Goal: Task Accomplishment & Management: Manage account settings

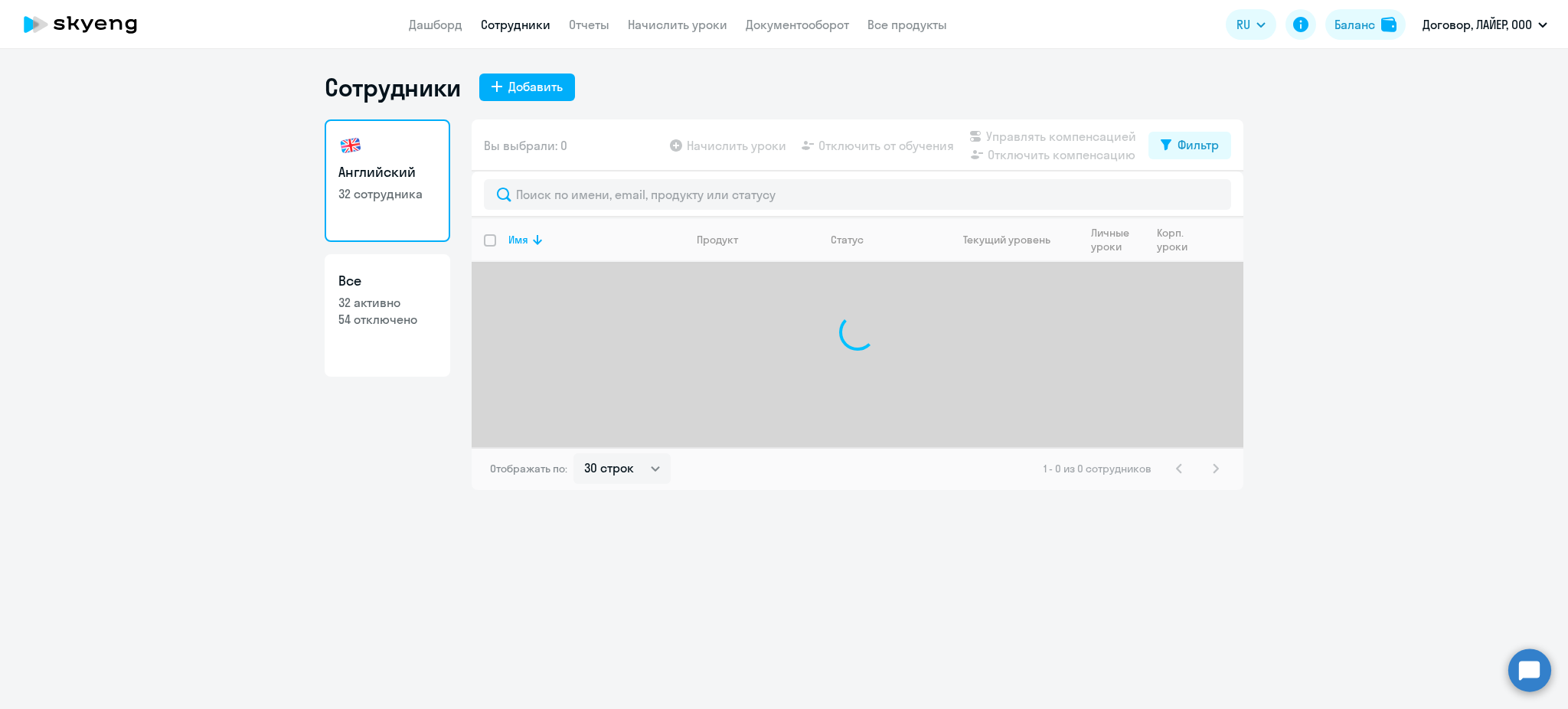
select select "30"
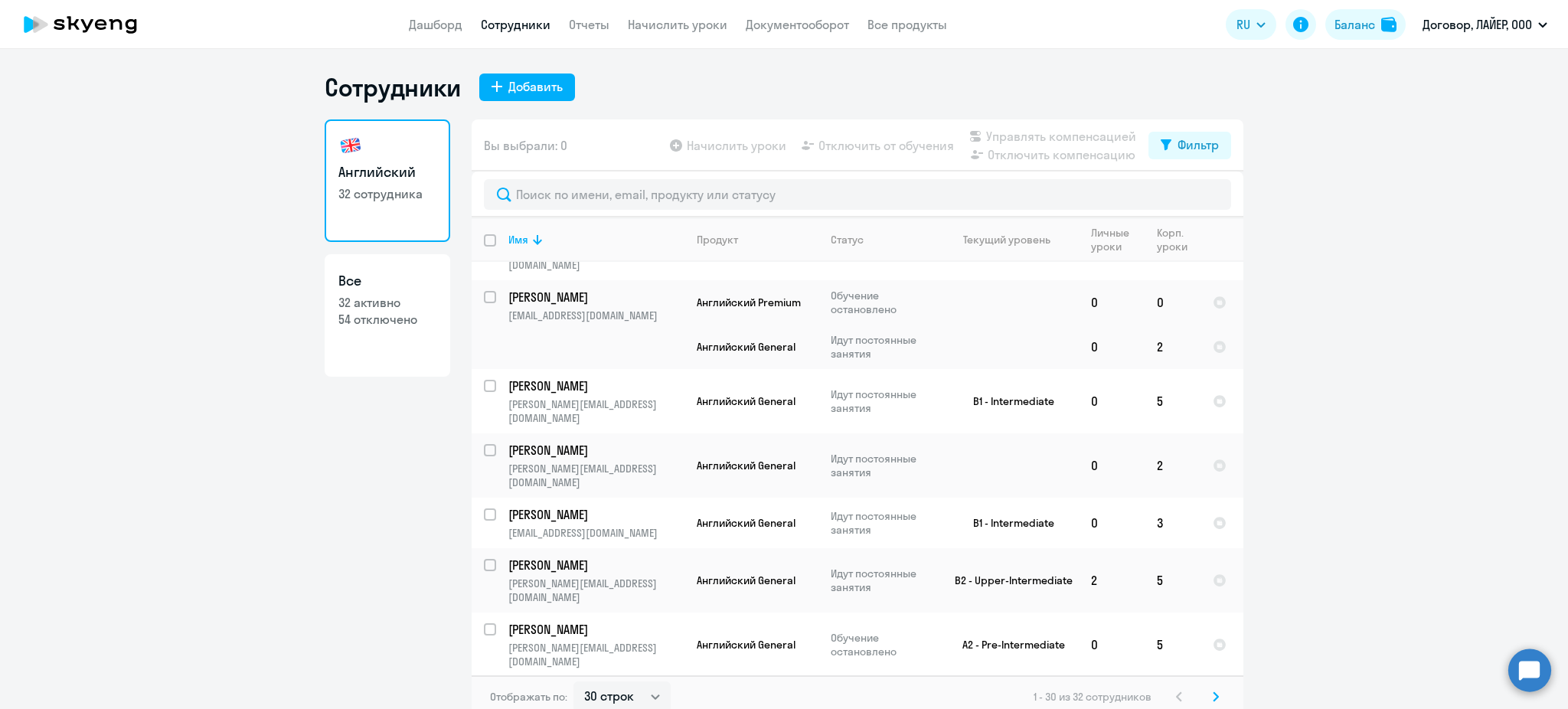
scroll to position [102, 0]
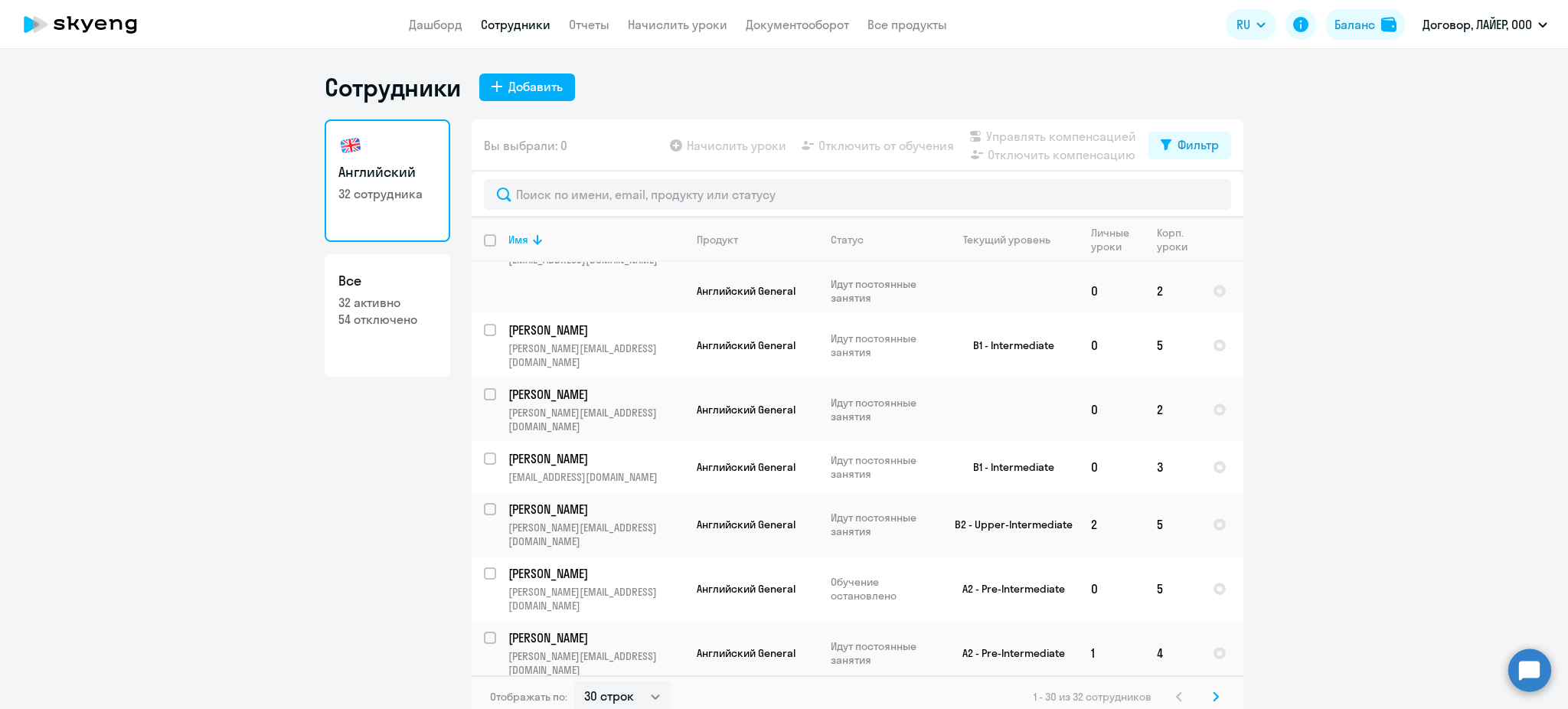
click at [93, 15] on icon at bounding box center [80, 24] width 135 height 38
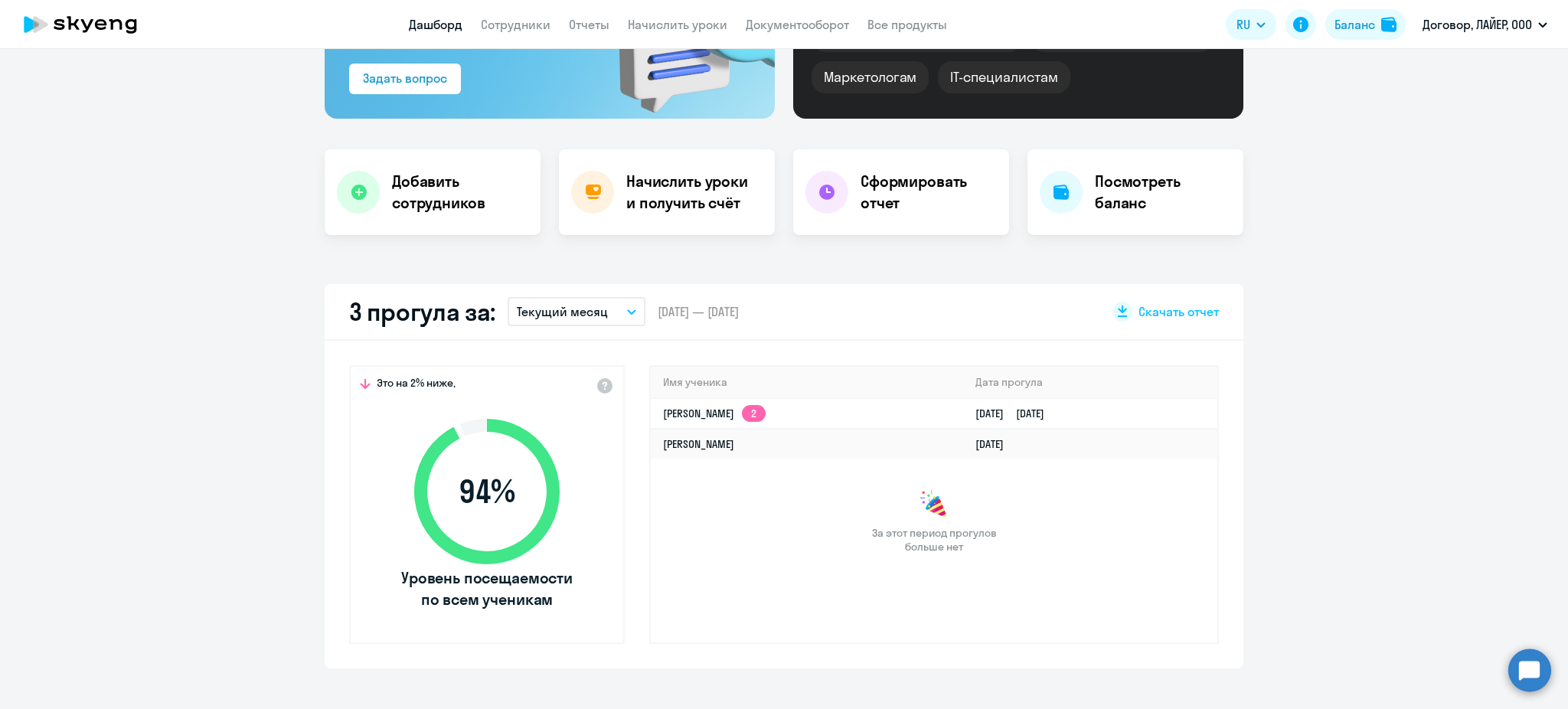
scroll to position [306, 0]
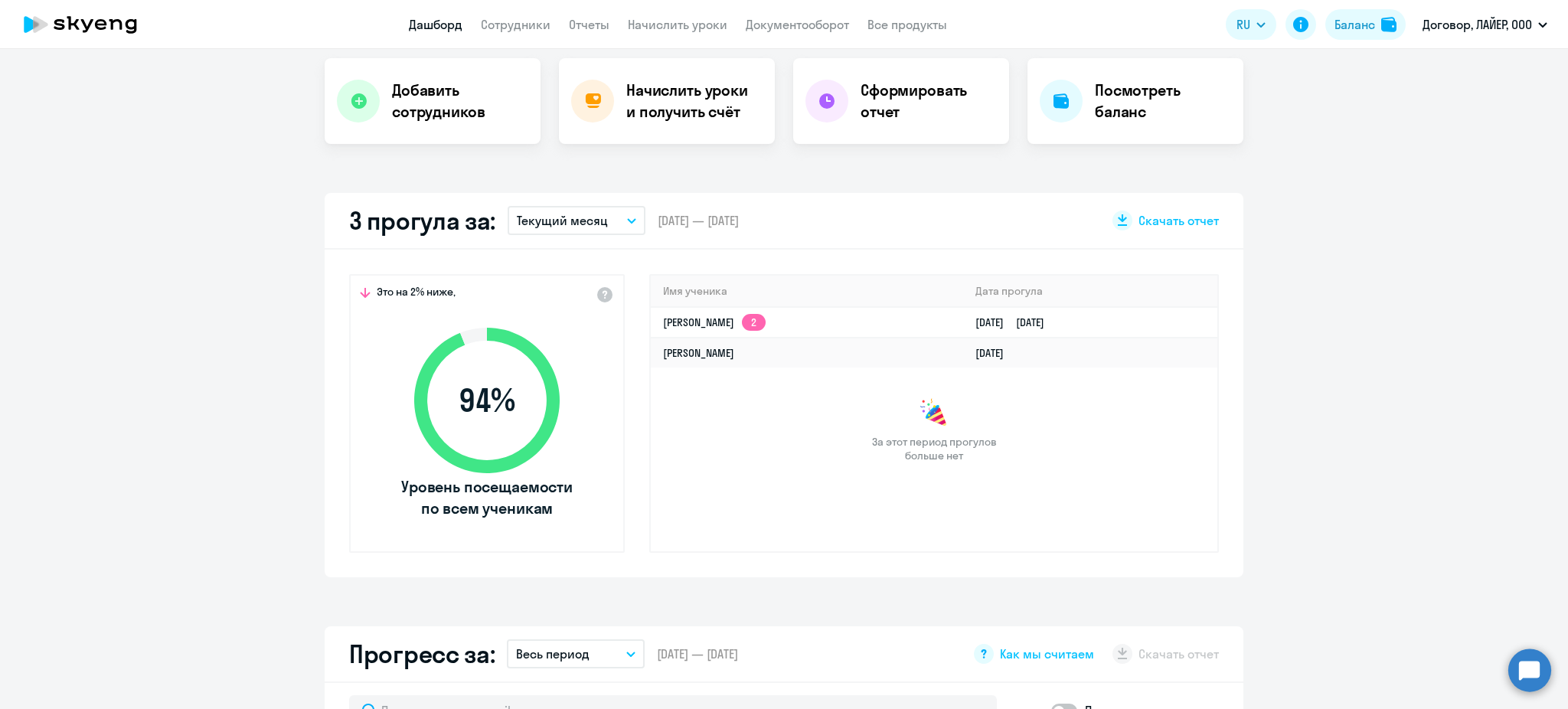
select select "30"
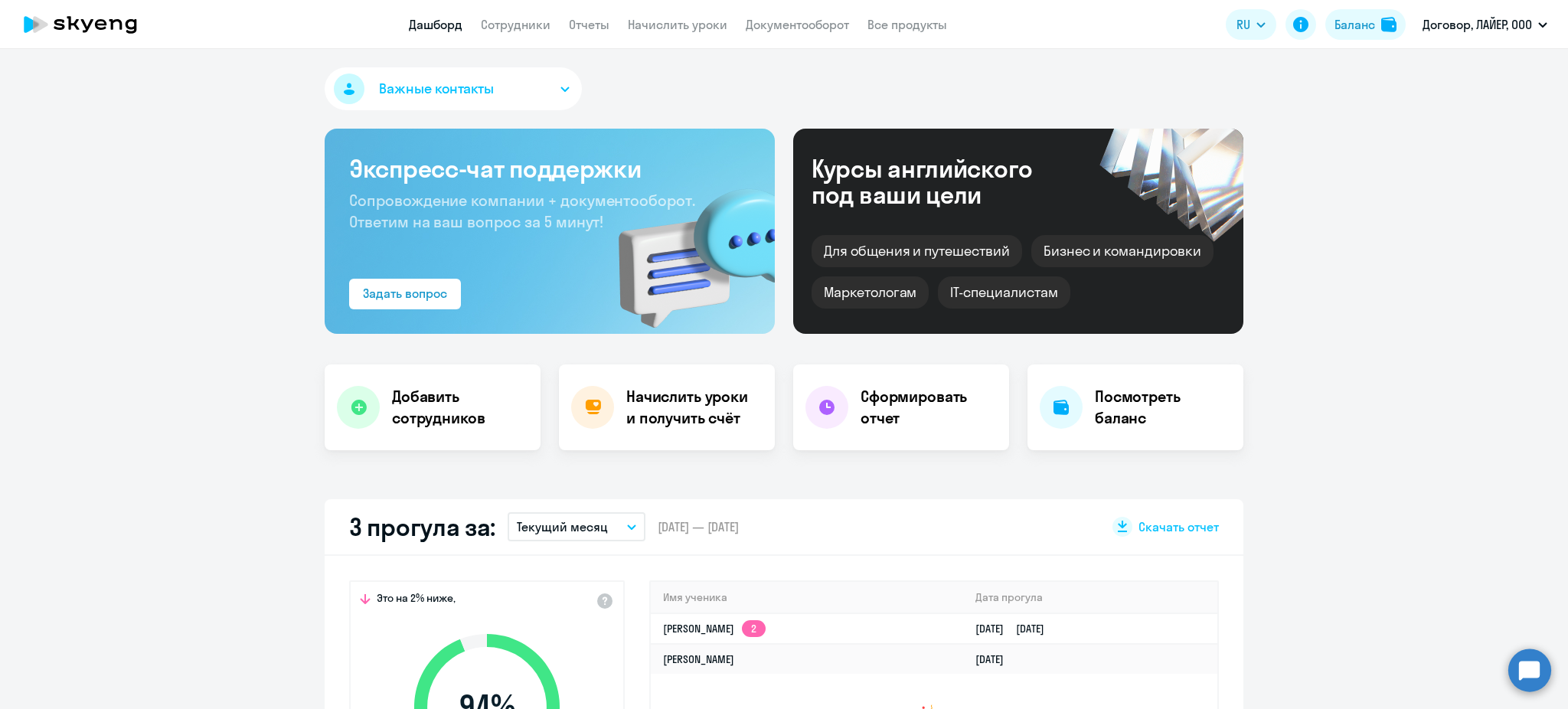
click at [527, 13] on app-header "Дашборд Сотрудники Отчеты Начислить уроки Документооборот Все продукты Дашборд …" at bounding box center [784, 25] width 1568 height 49
click at [527, 18] on link "Сотрудники" at bounding box center [515, 25] width 69 height 15
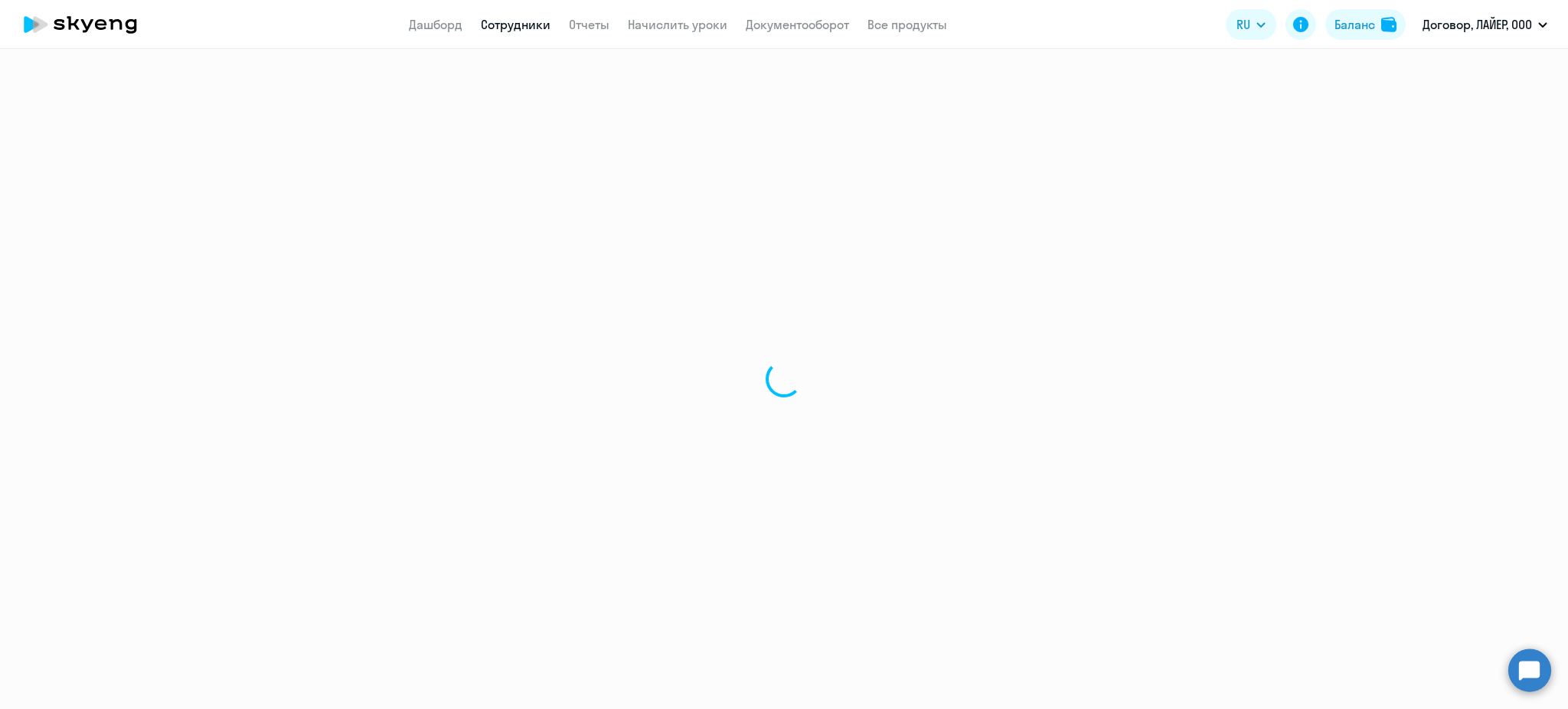
select select "30"
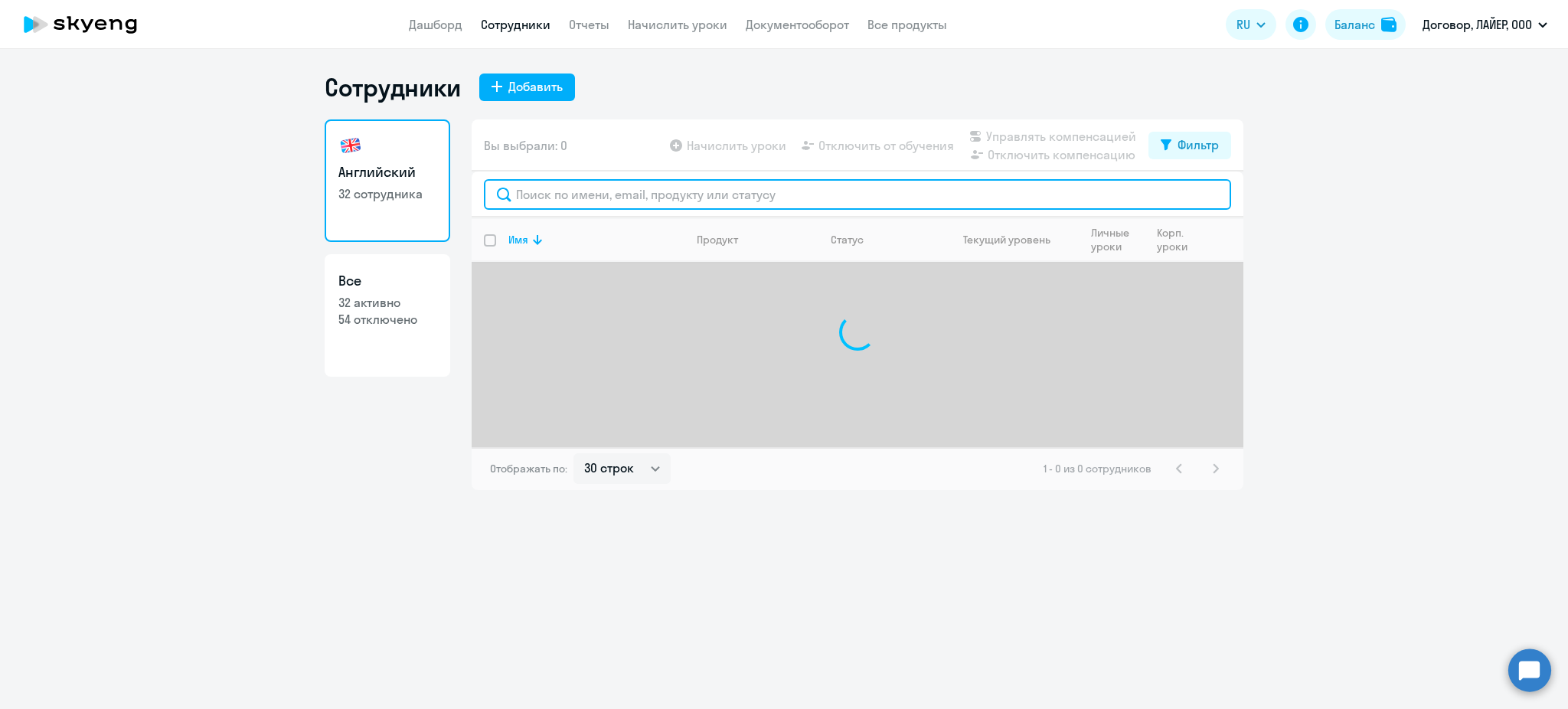
click at [616, 181] on input "text" at bounding box center [857, 194] width 747 height 30
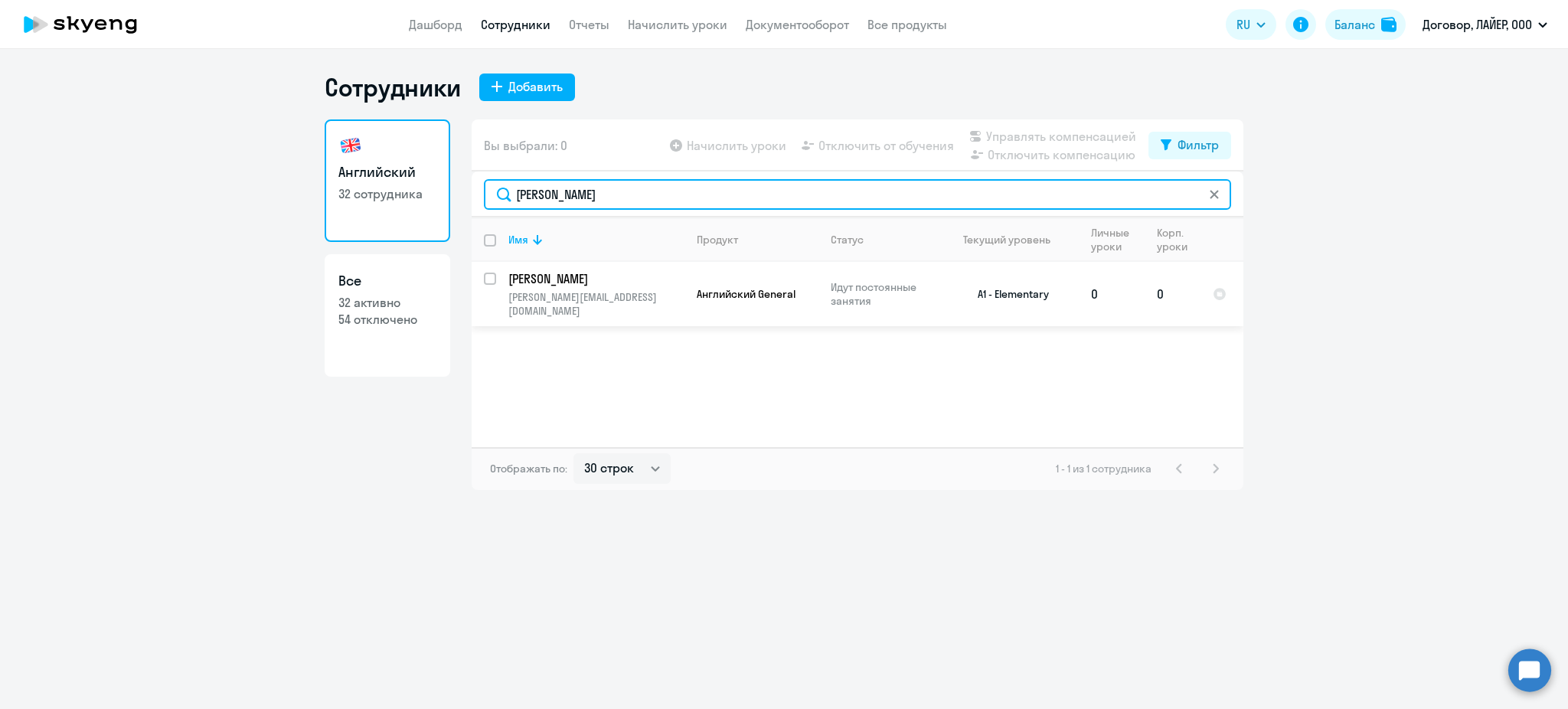
type input "[PERSON_NAME]"
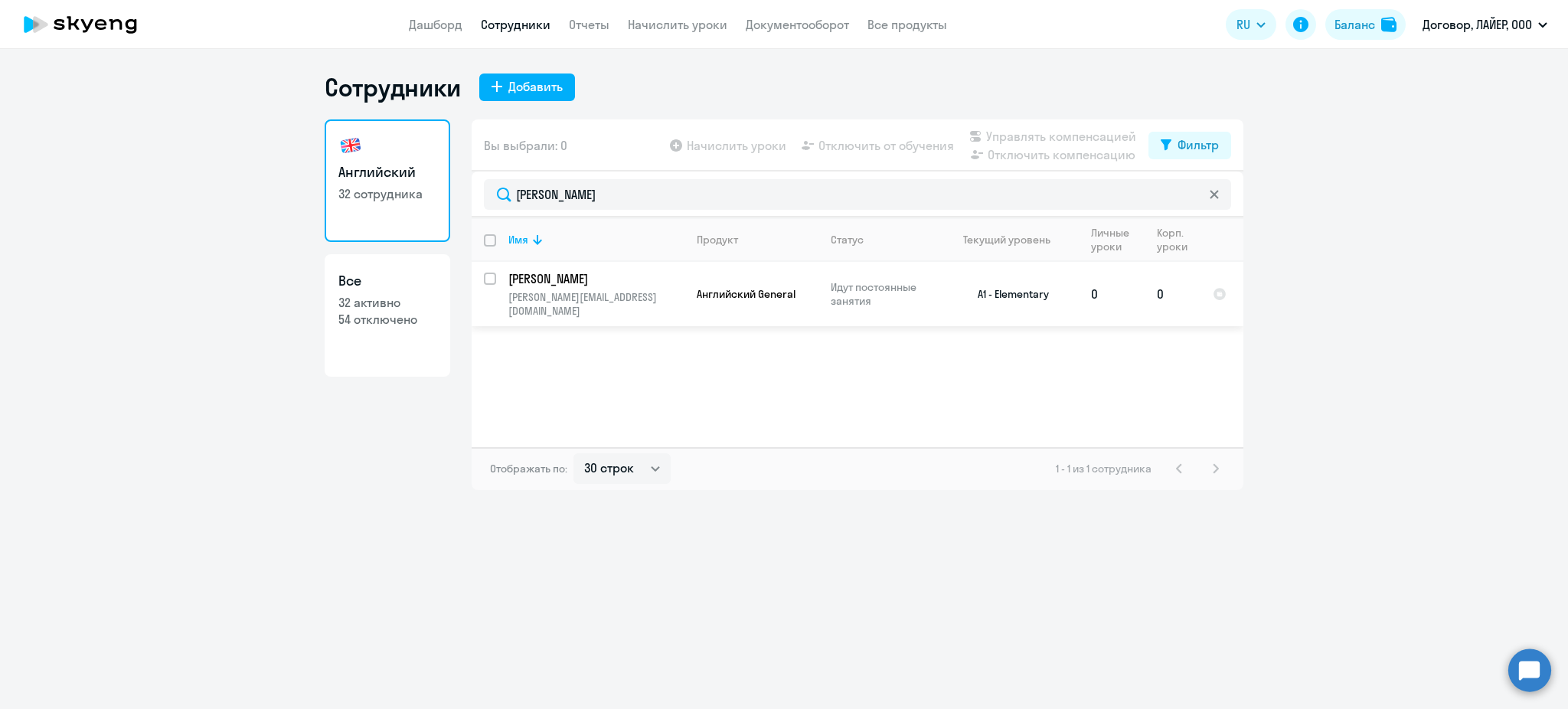
click at [485, 274] on input "select row 38768857" at bounding box center [499, 288] width 30 height 30
checkbox input "true"
click at [1122, 291] on td "0" at bounding box center [1111, 294] width 66 height 64
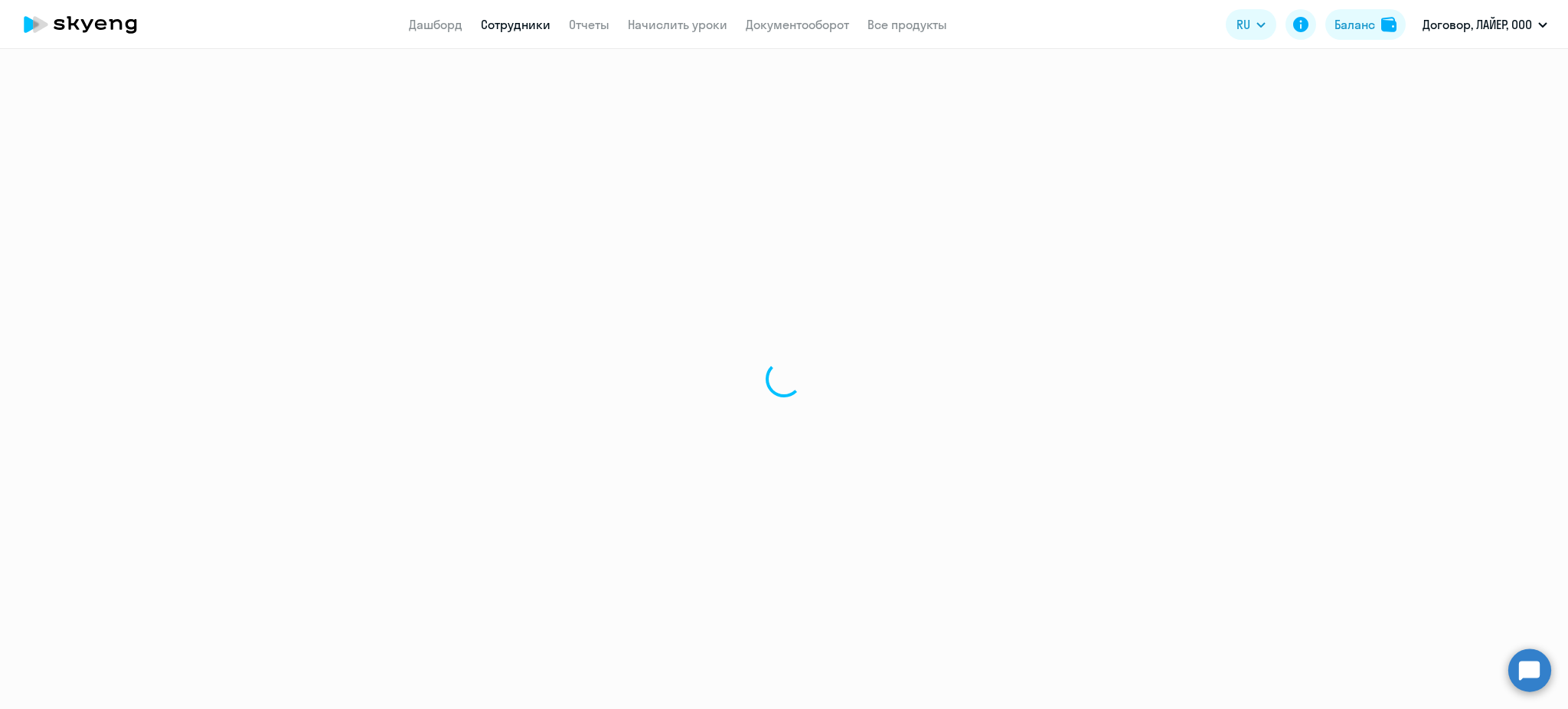
select select "english"
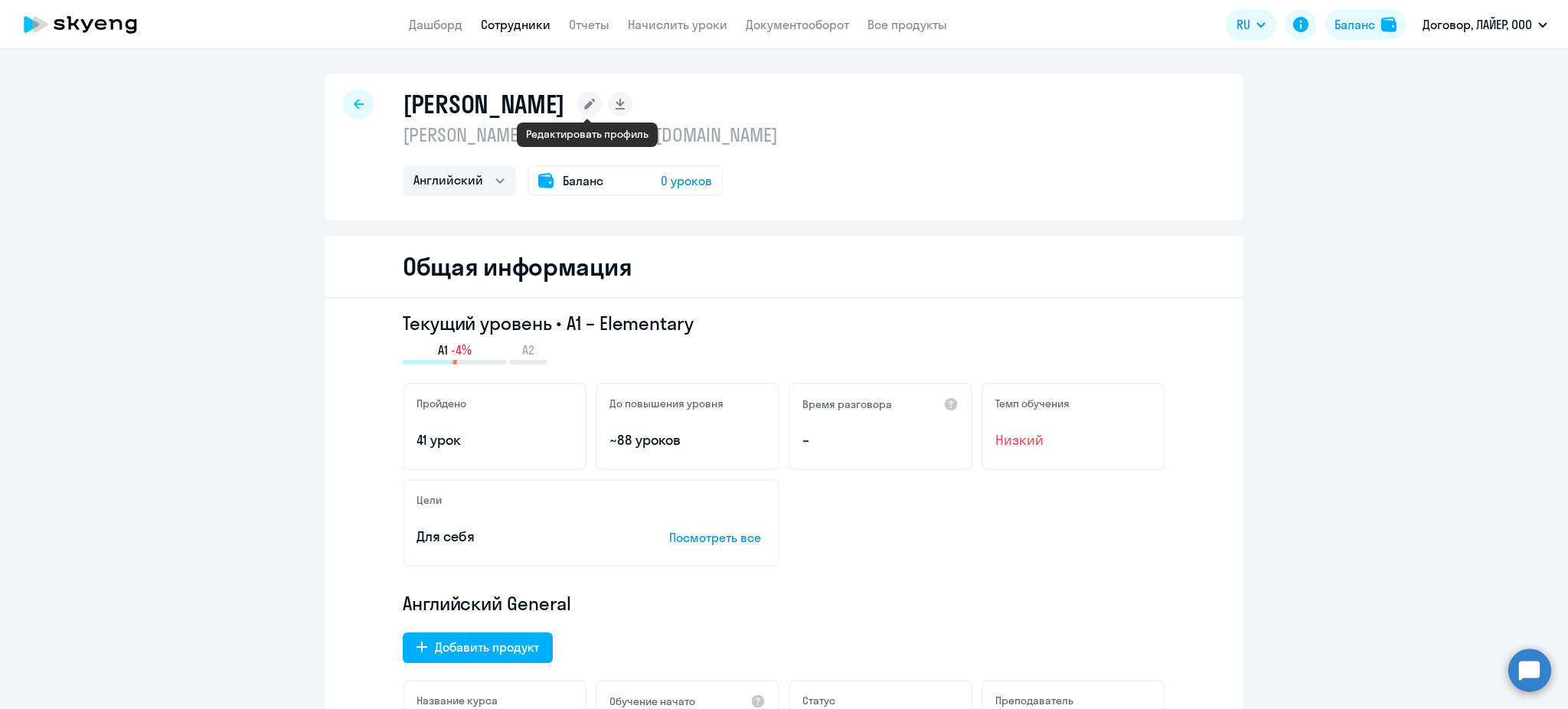
click at [589, 104] on icon at bounding box center [589, 104] width 11 height 11
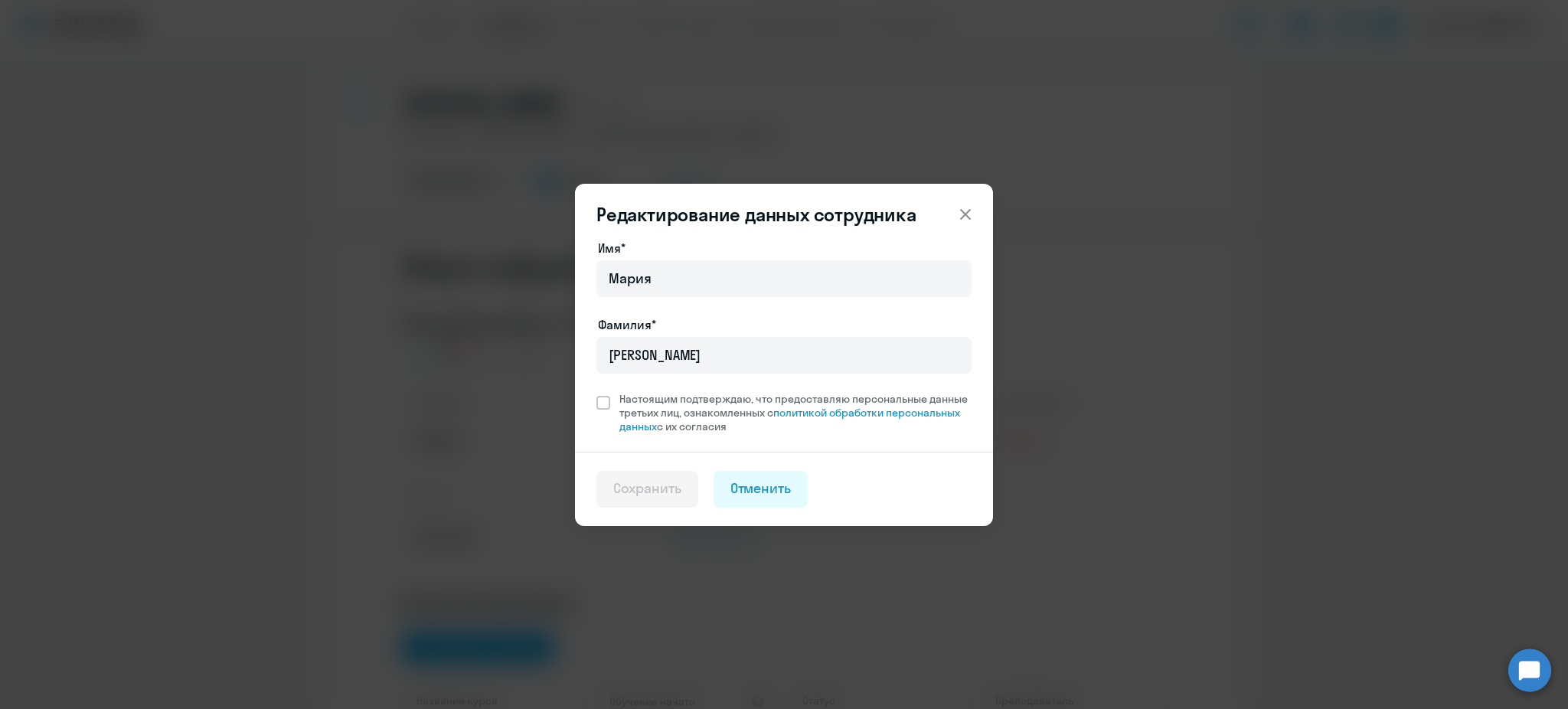
click at [1293, 312] on div "Редактирование данных сотрудника Имя* [PERSON_NAME]* [PERSON_NAME] Настоящим по…" at bounding box center [784, 354] width 1568 height 709
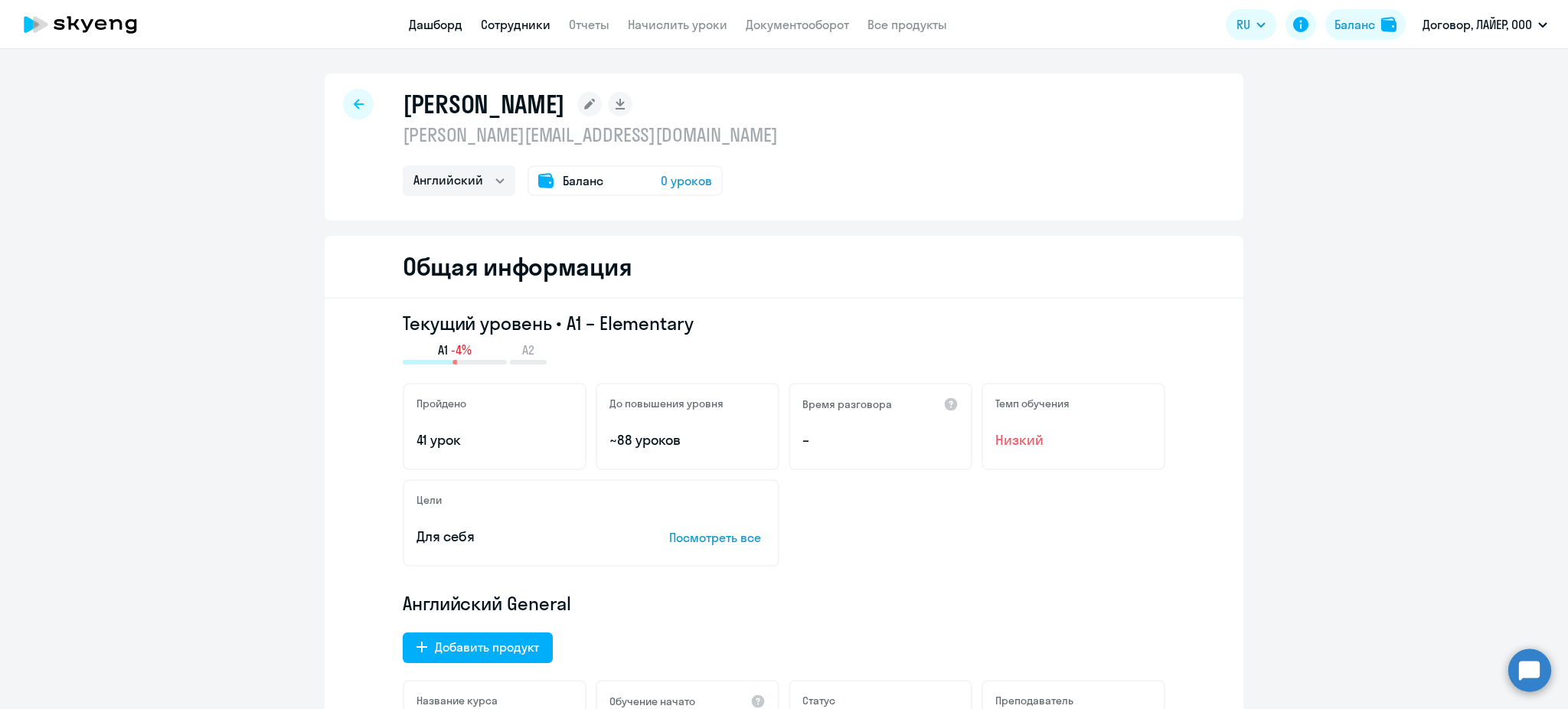
click at [444, 19] on link "Дашборд" at bounding box center [435, 25] width 53 height 15
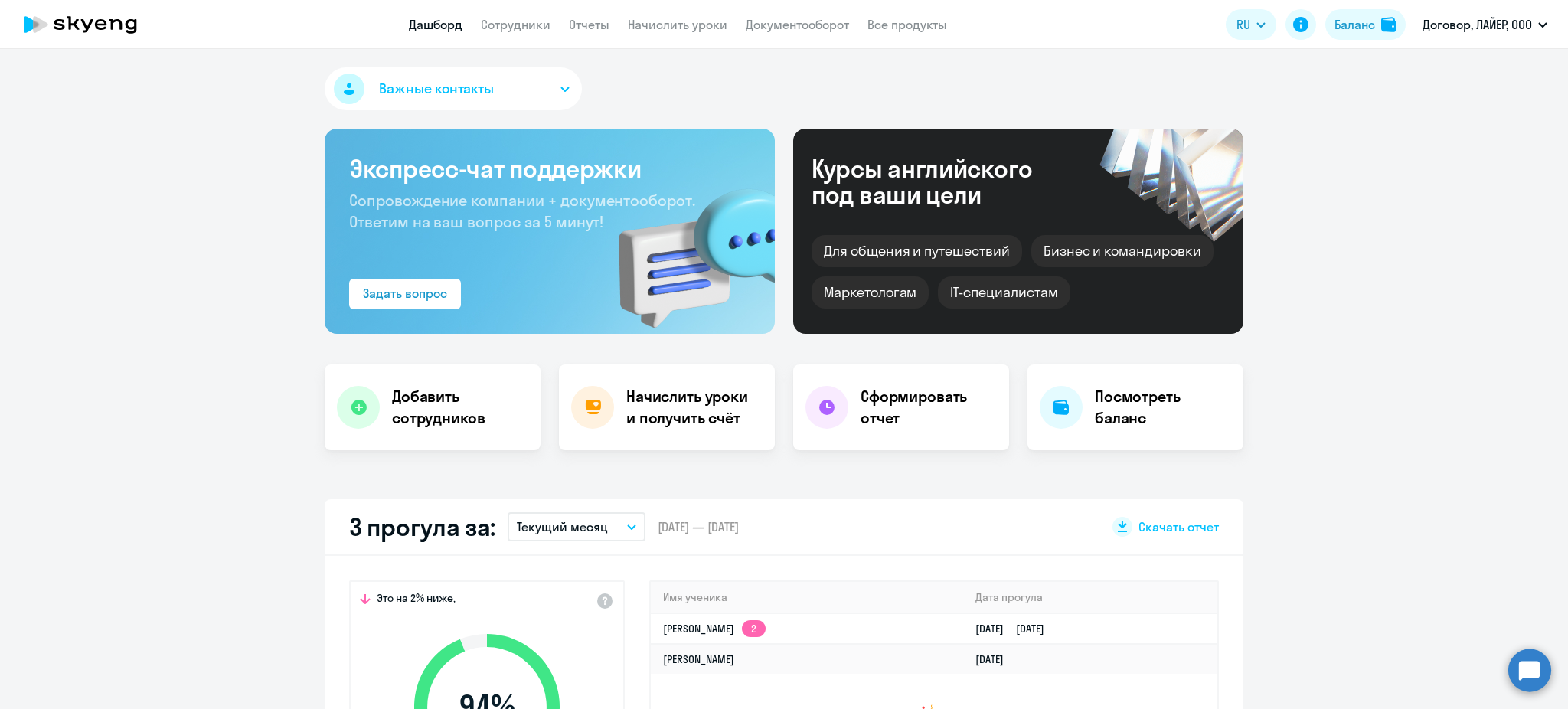
click at [110, 5] on icon at bounding box center [80, 24] width 135 height 38
click at [521, 21] on link "Сотрудники" at bounding box center [515, 25] width 69 height 15
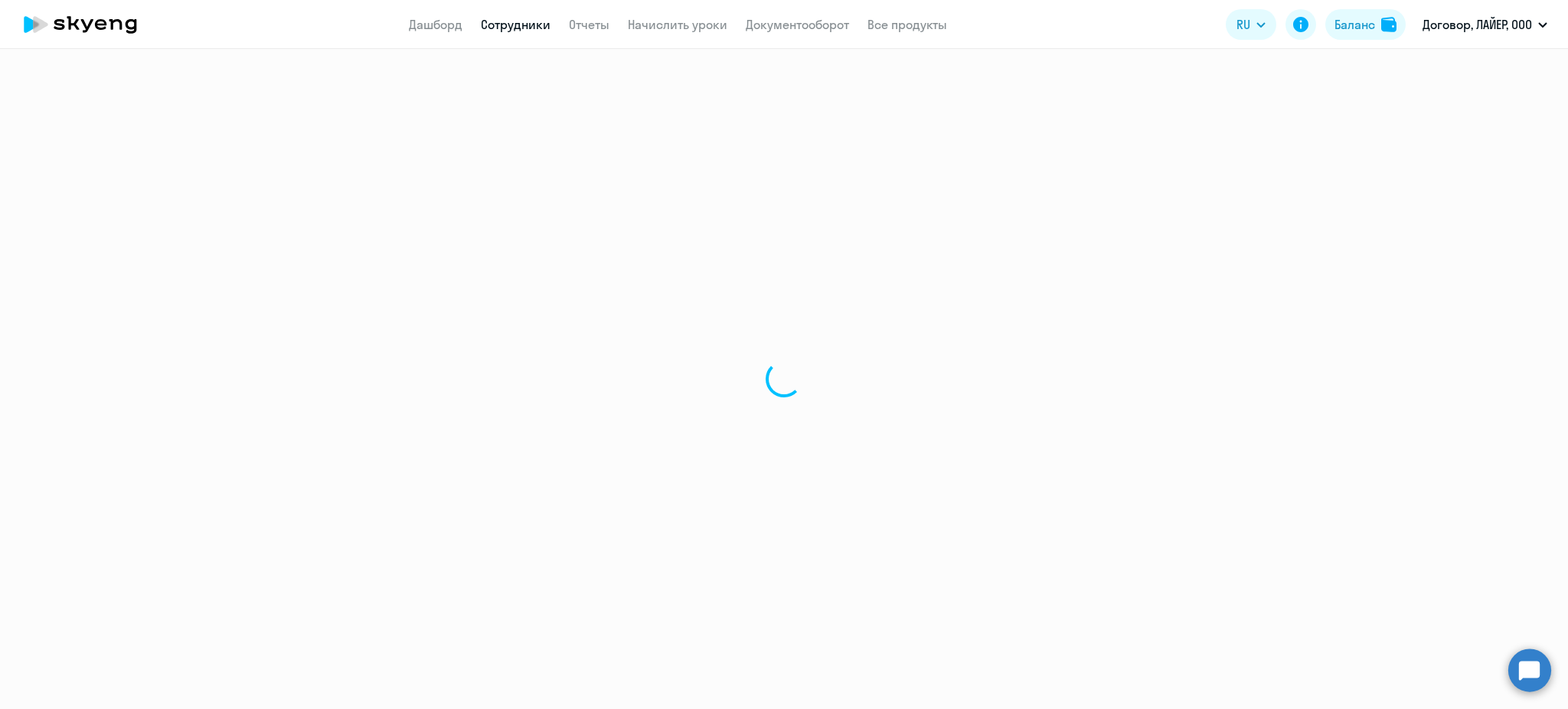
select select "30"
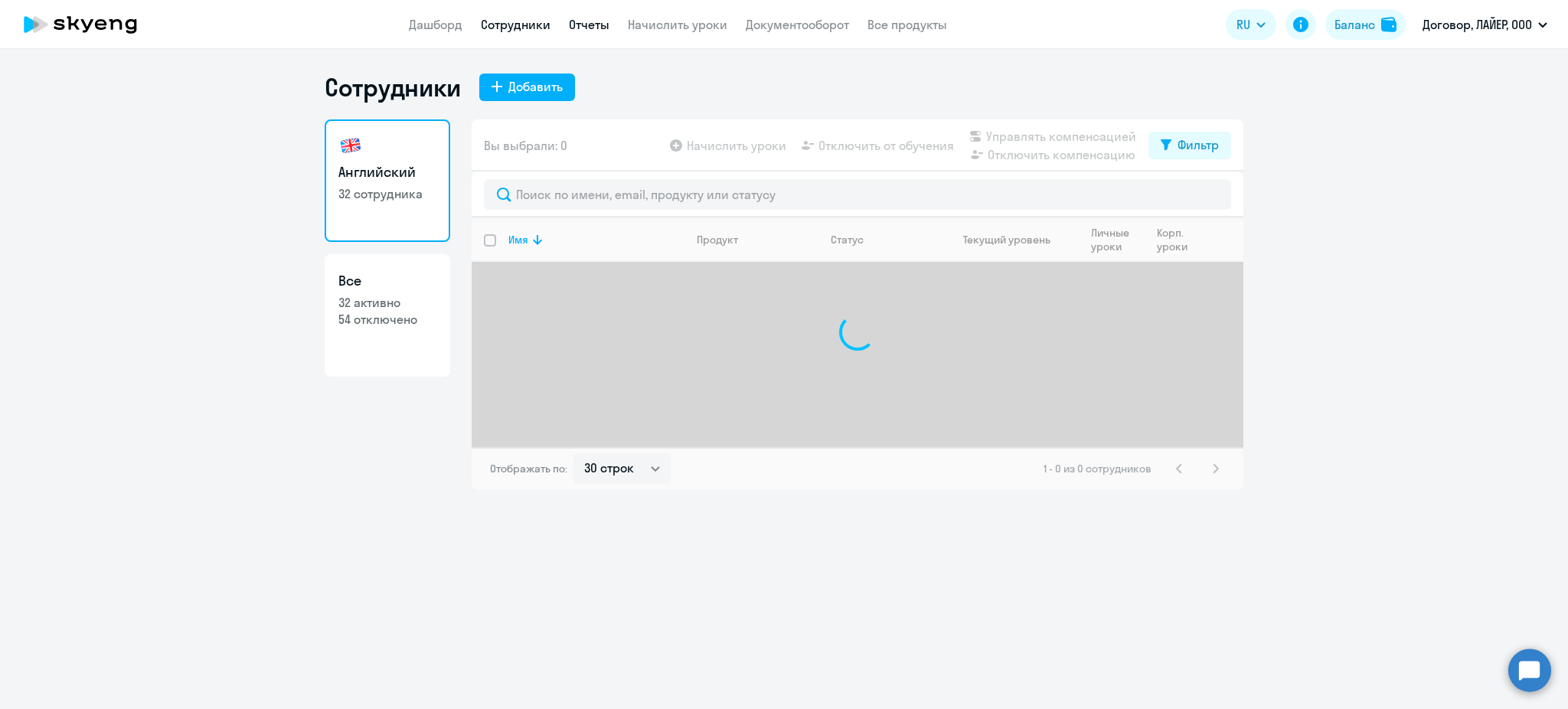
click at [603, 20] on link "Отчеты" at bounding box center [589, 25] width 41 height 15
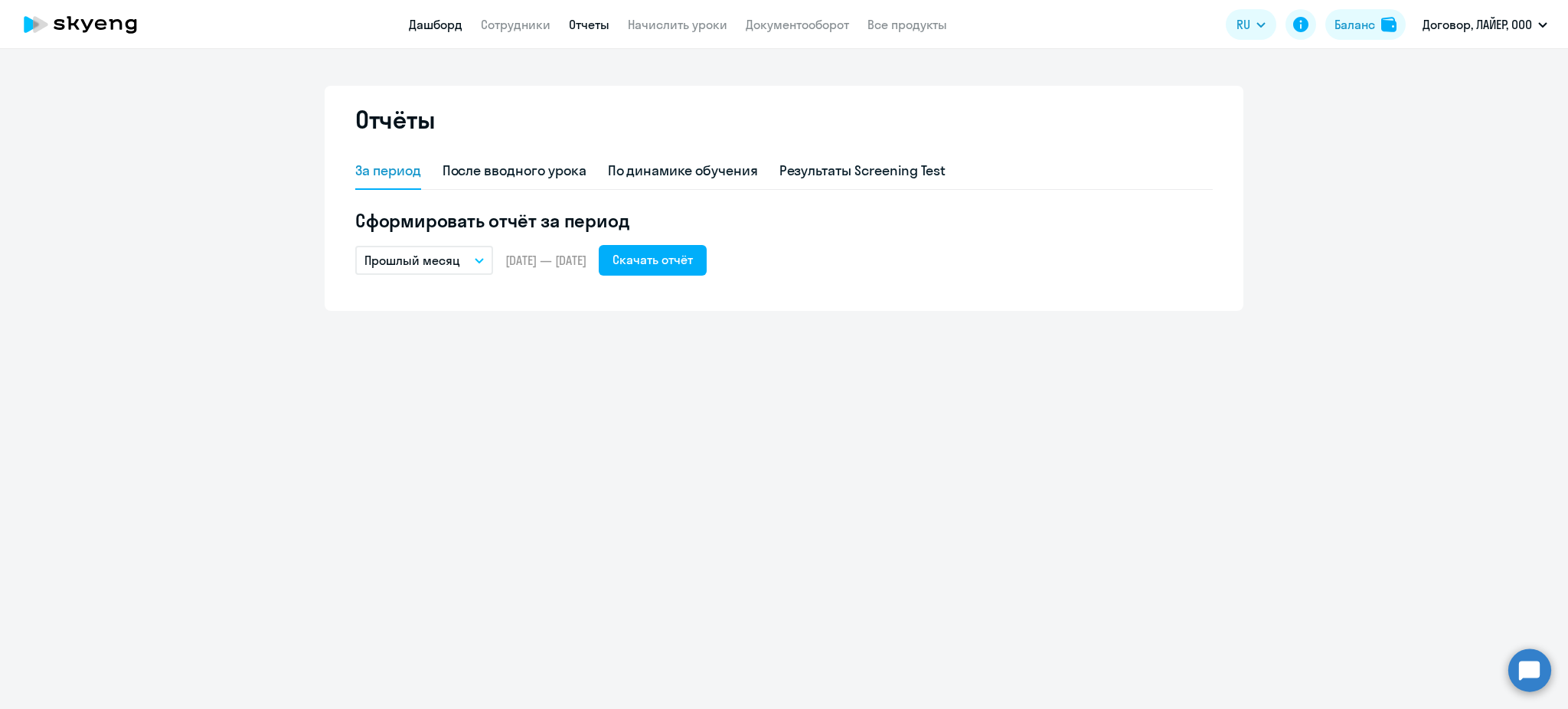
click at [427, 30] on link "Дашборд" at bounding box center [435, 25] width 53 height 15
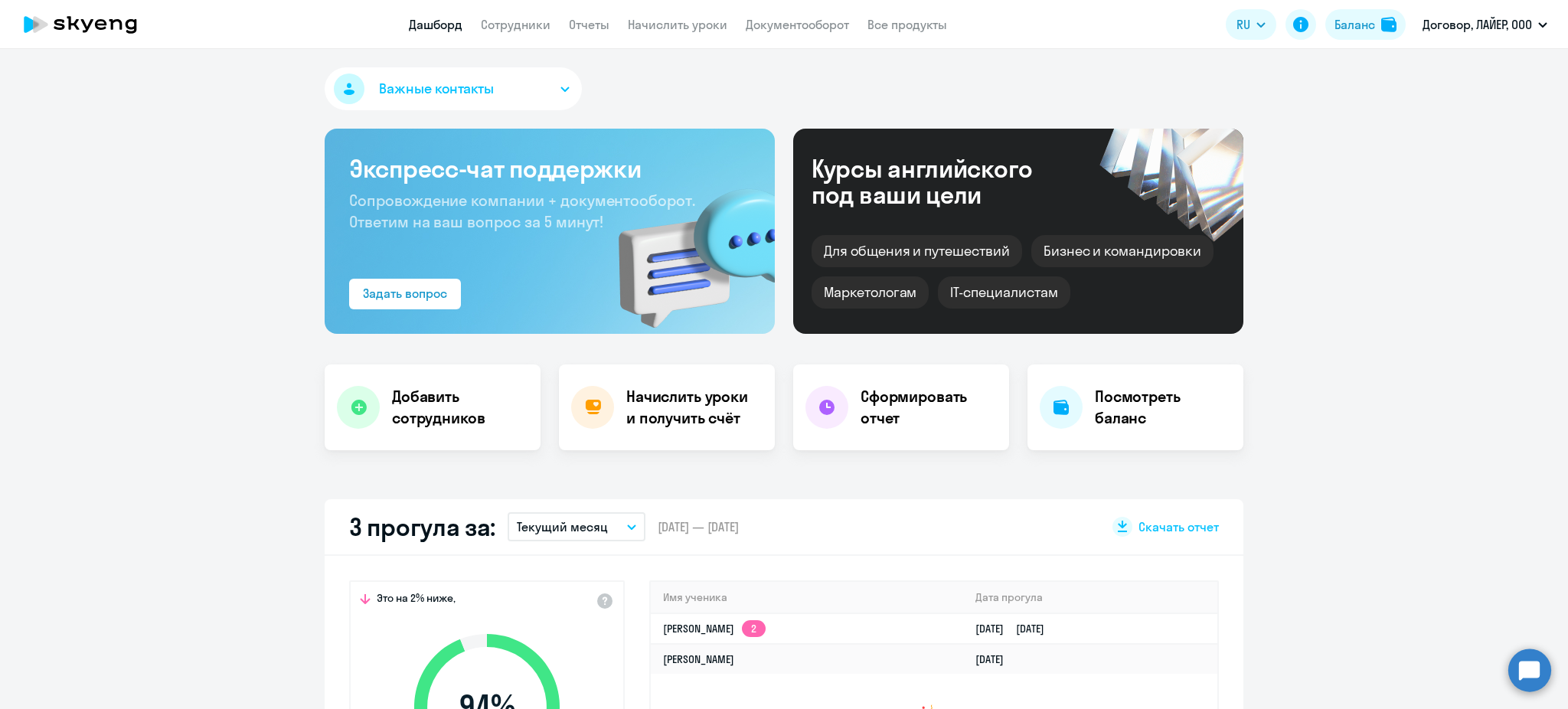
click at [88, 15] on icon at bounding box center [80, 24] width 135 height 38
click at [504, 23] on link "Сотрудники" at bounding box center [515, 25] width 69 height 15
select select "30"
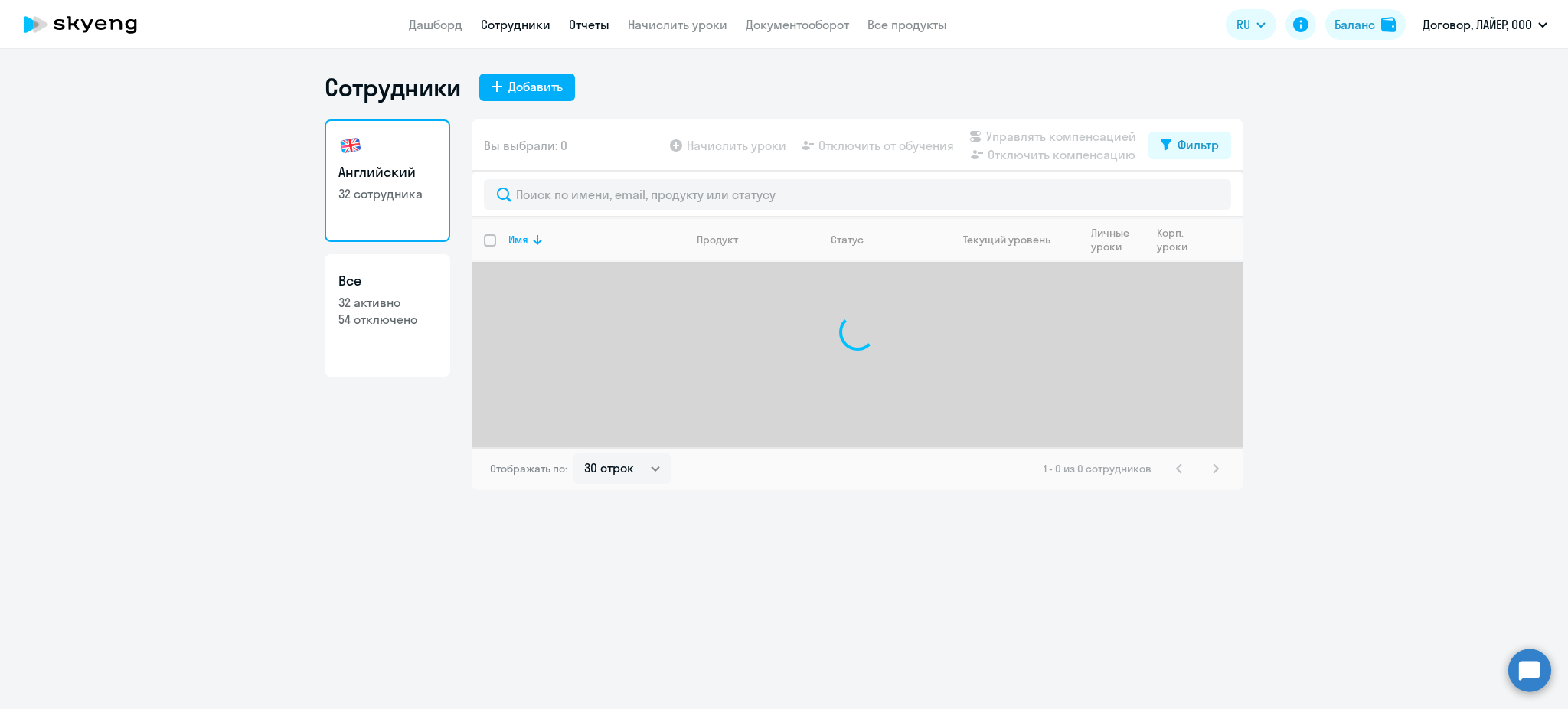
click at [585, 25] on link "Отчеты" at bounding box center [589, 25] width 41 height 15
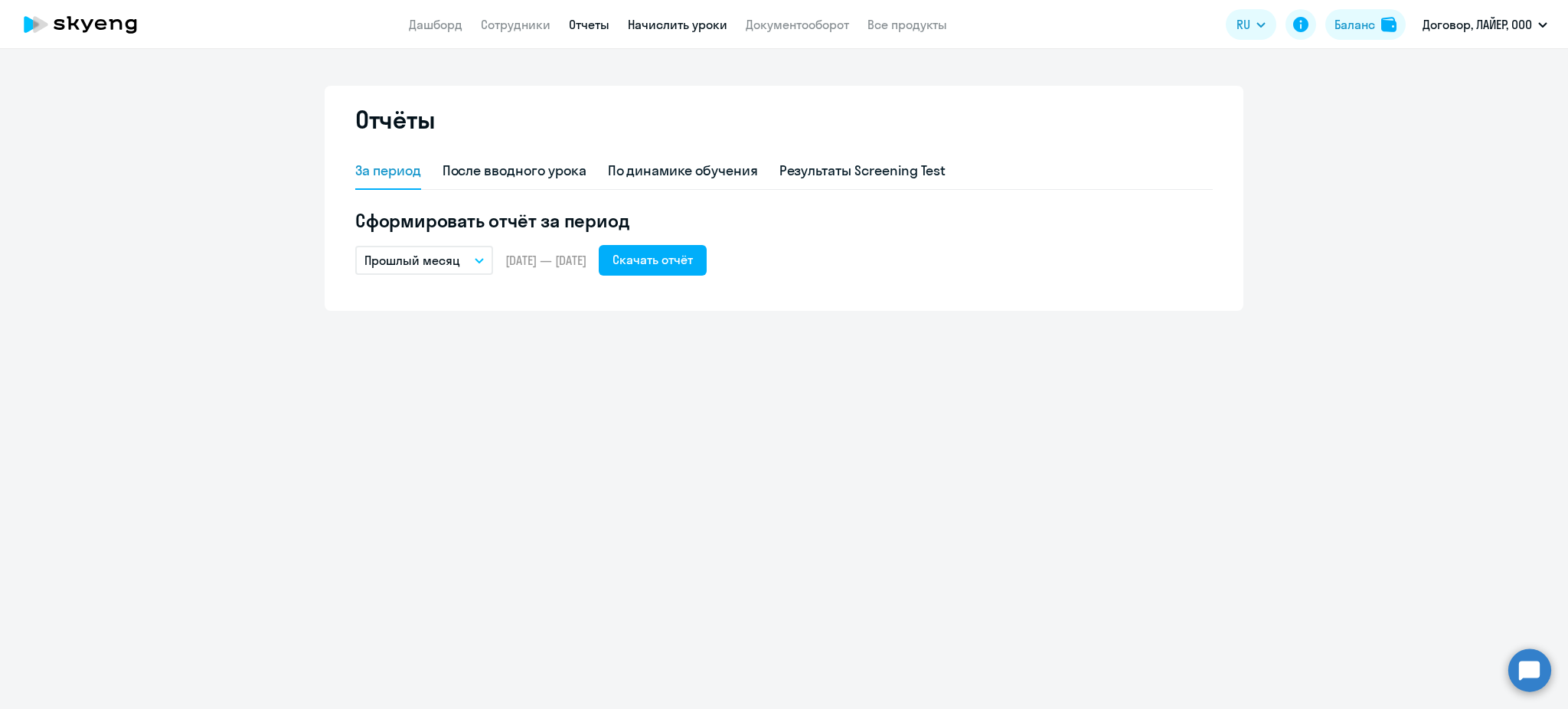
click at [647, 26] on link "Начислить уроки" at bounding box center [677, 25] width 99 height 15
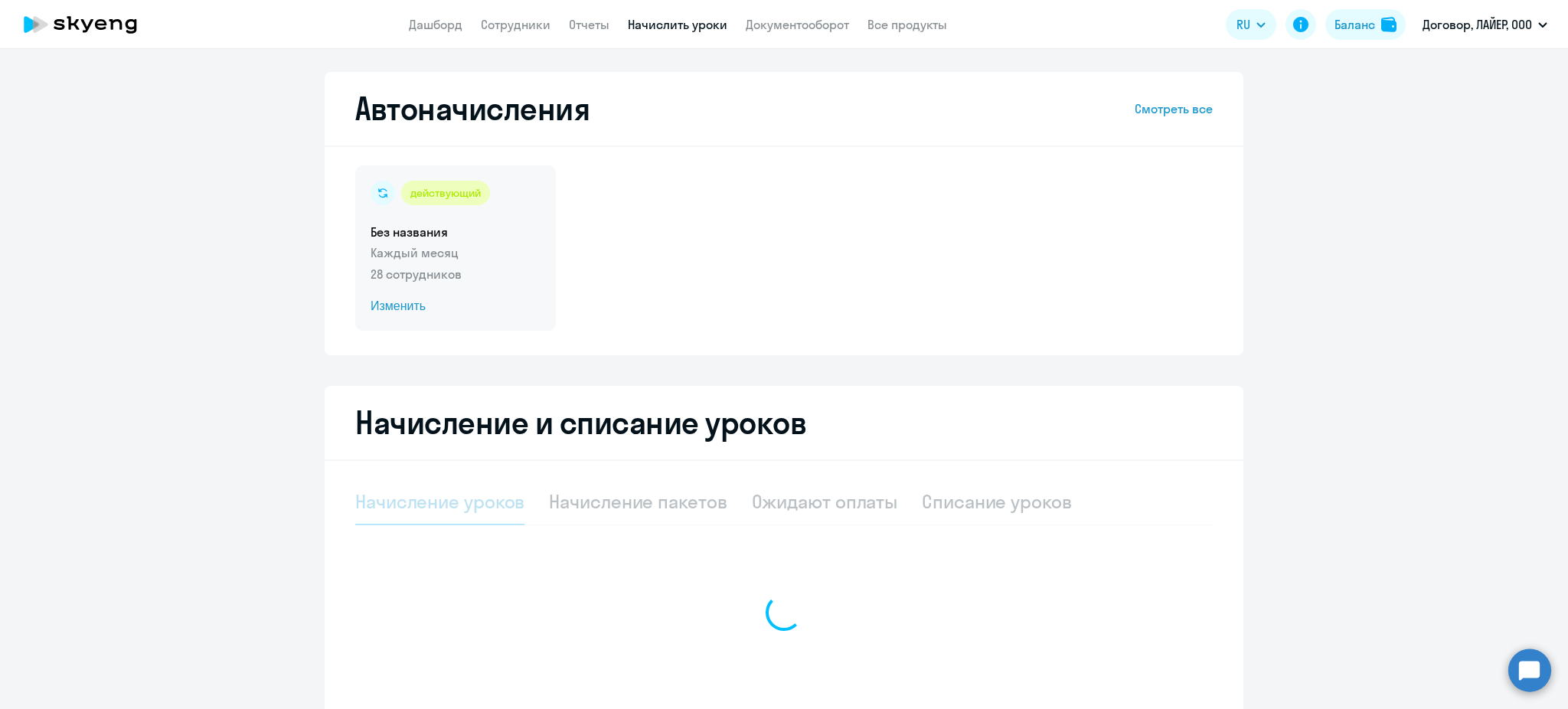
select select "10"
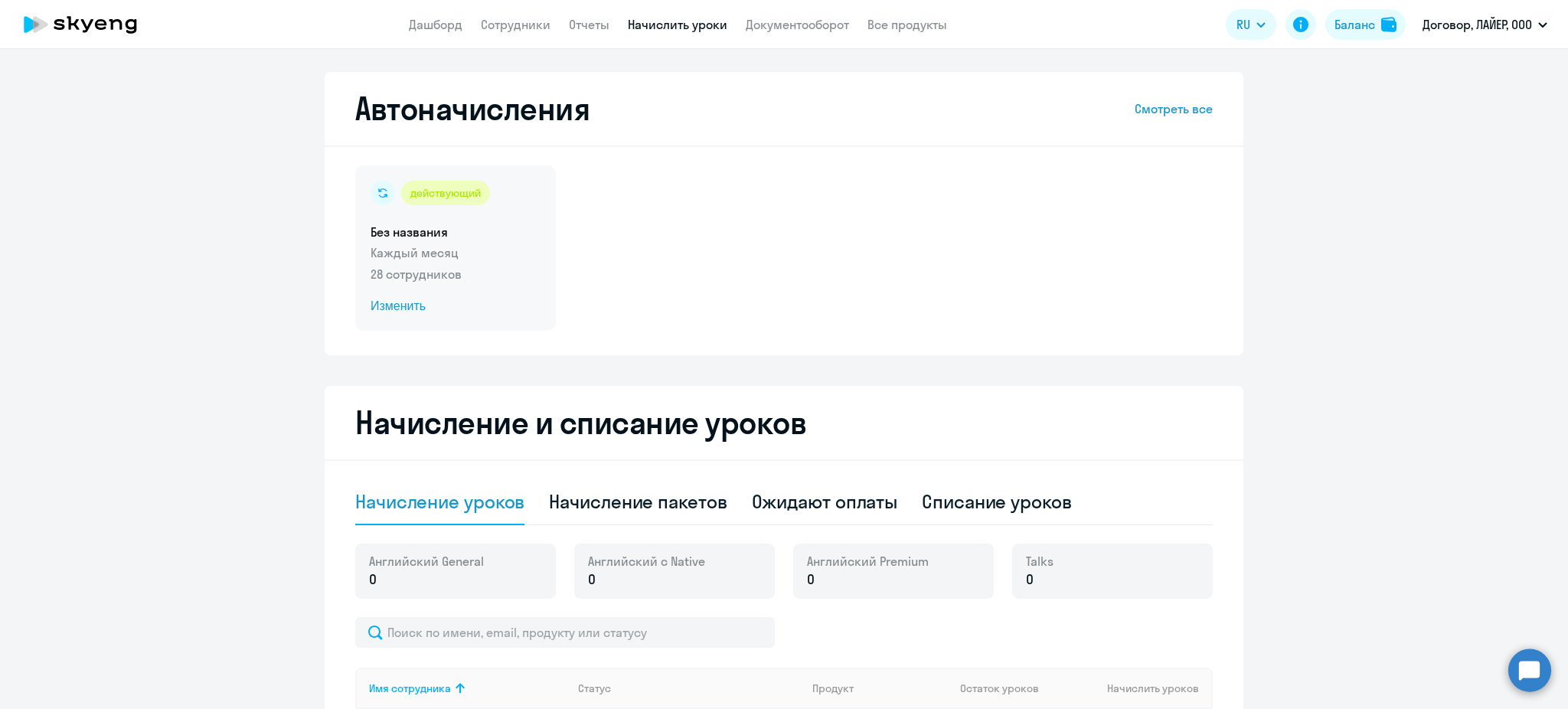
click at [400, 313] on span "Изменить" at bounding box center [455, 307] width 170 height 19
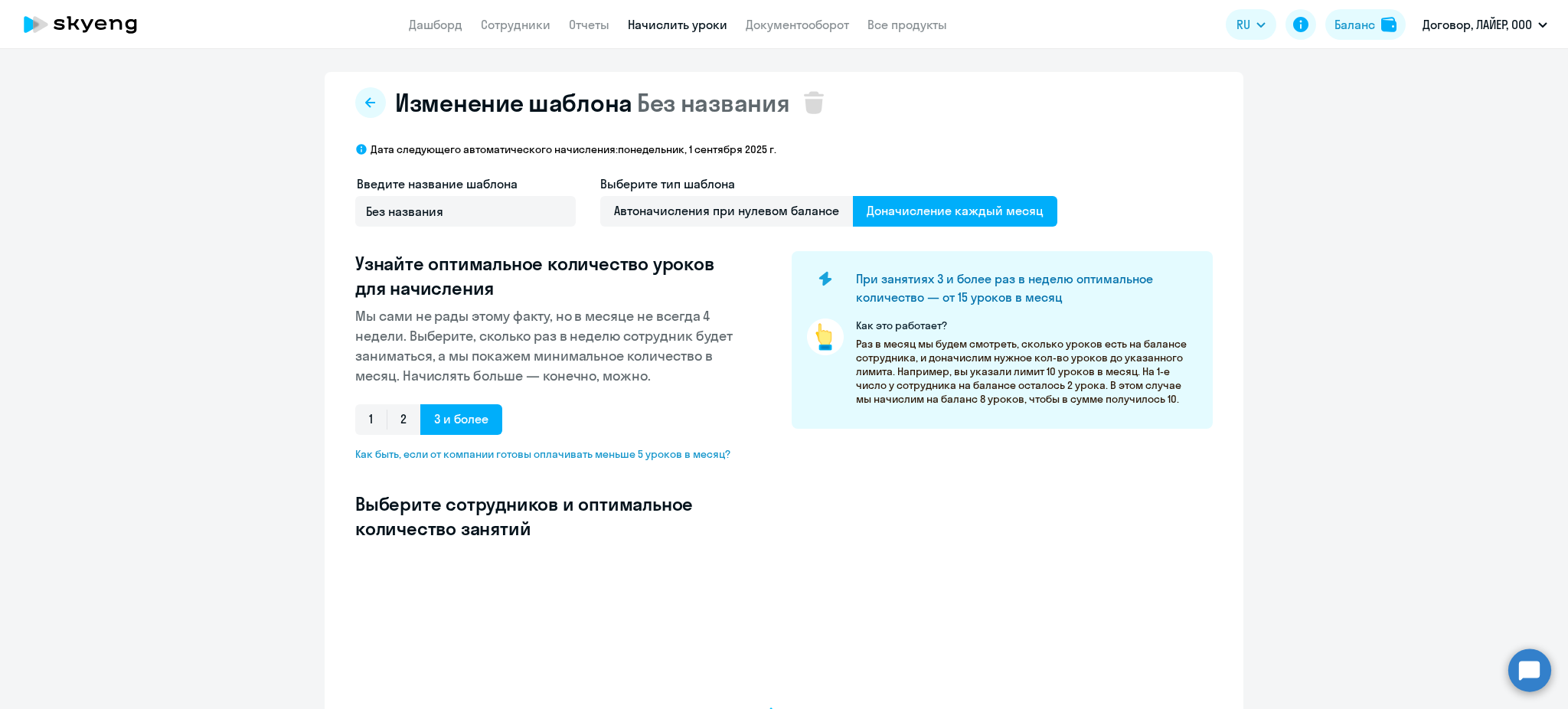
select select "10"
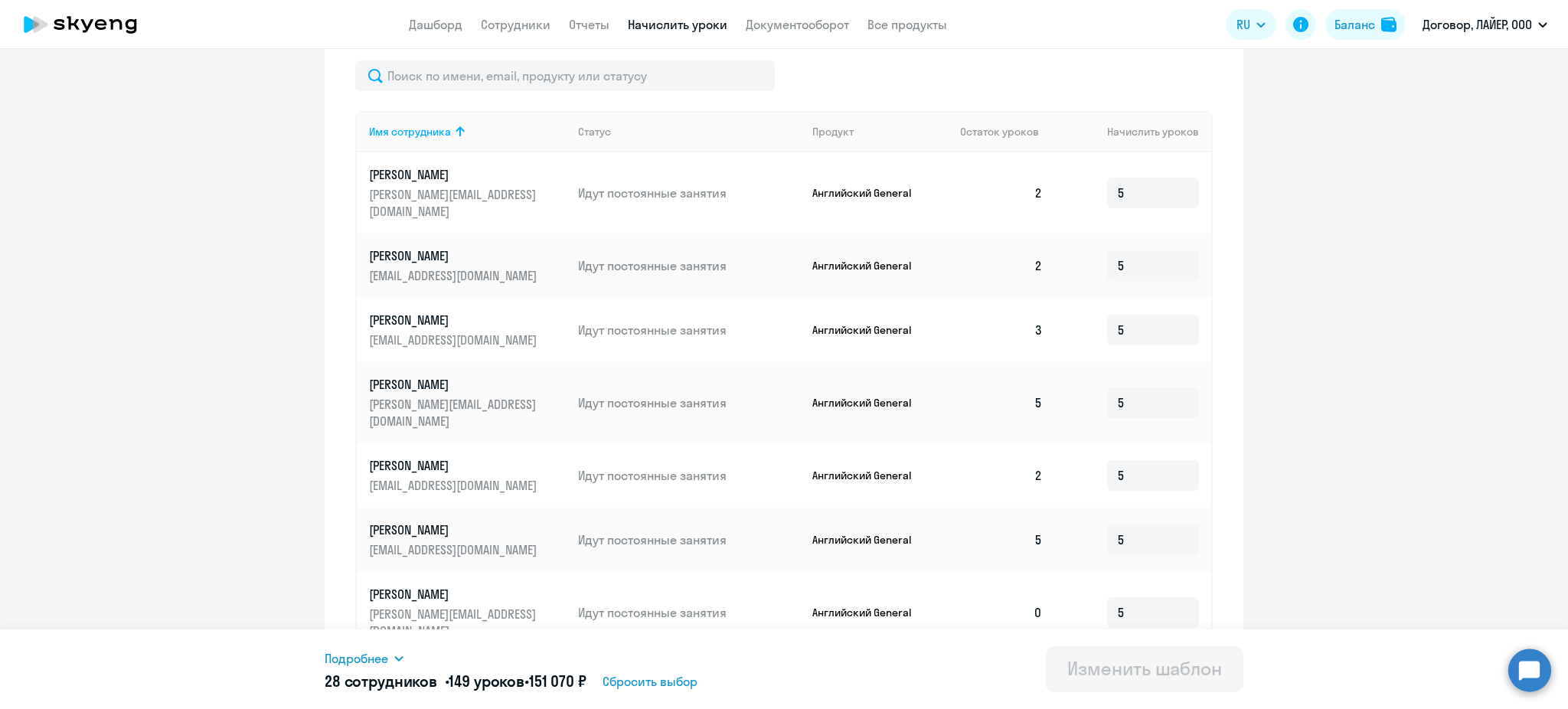
scroll to position [510, 0]
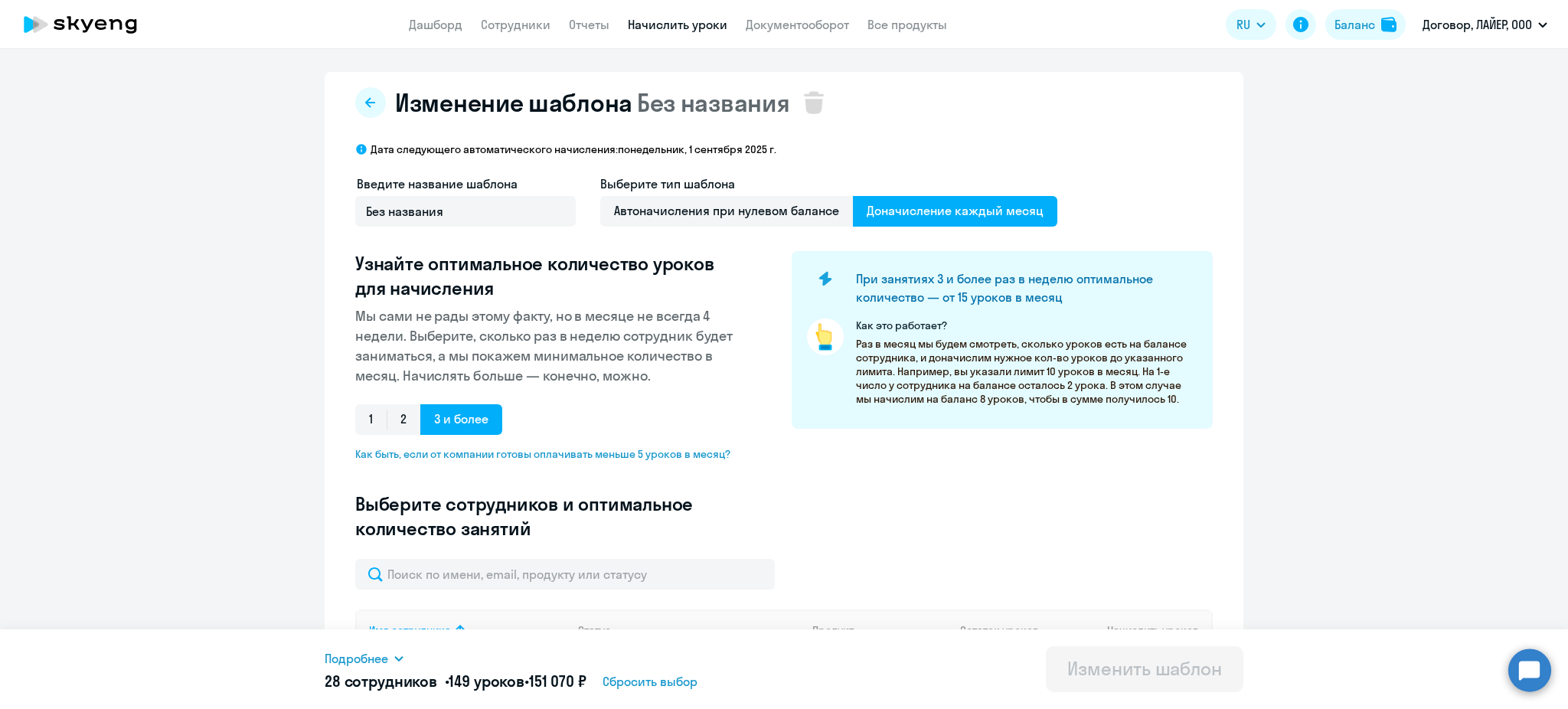
select select "10"
click at [480, 563] on input "text" at bounding box center [564, 574] width 419 height 30
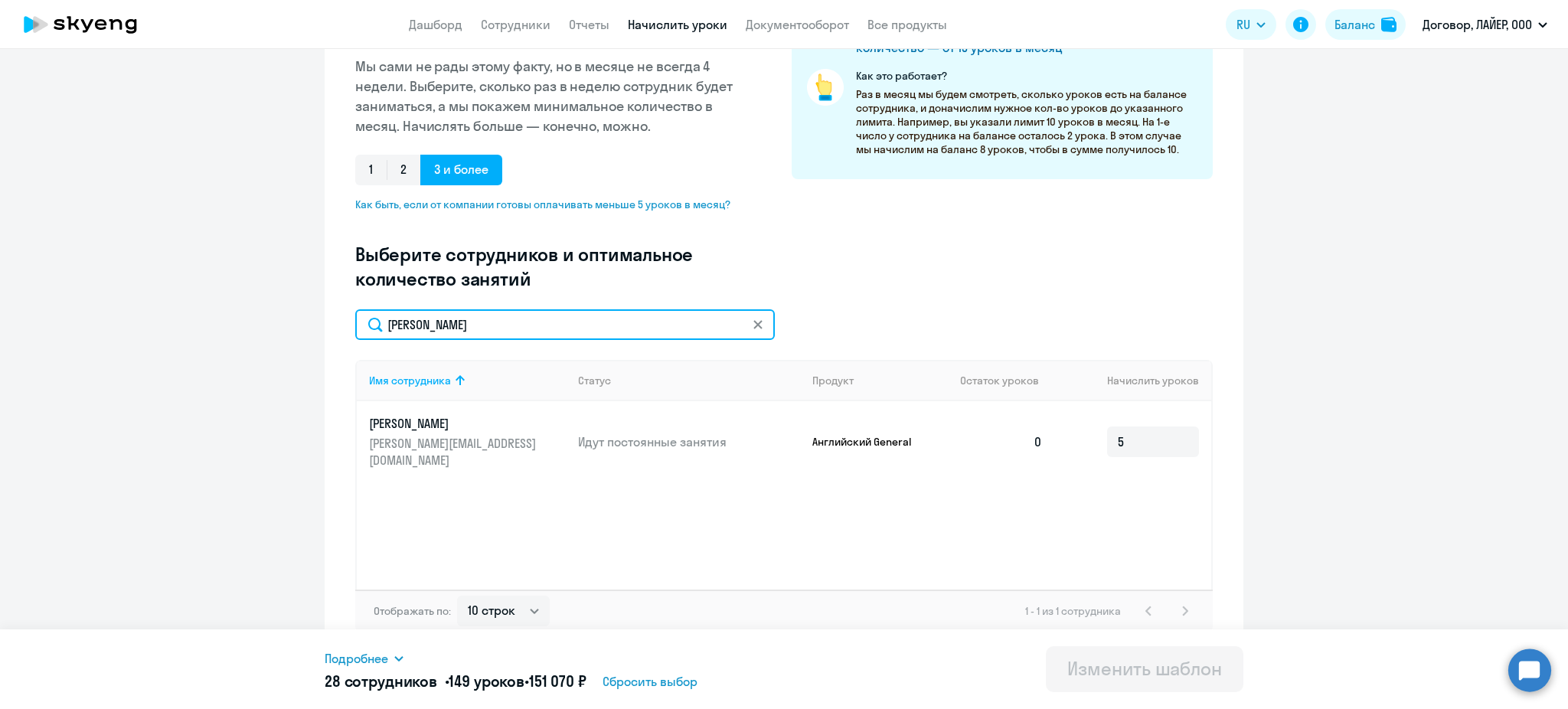
scroll to position [258, 0]
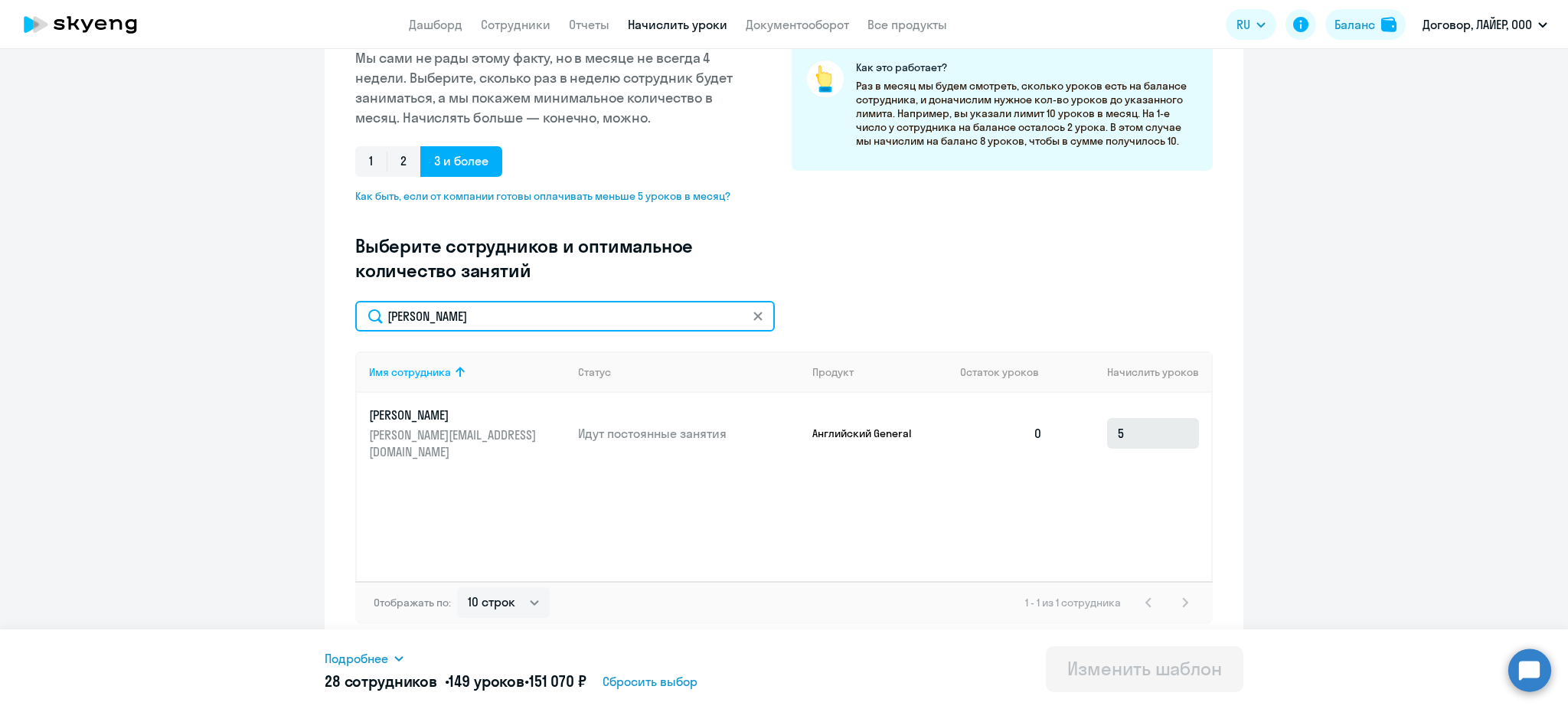
type input "[PERSON_NAME]"
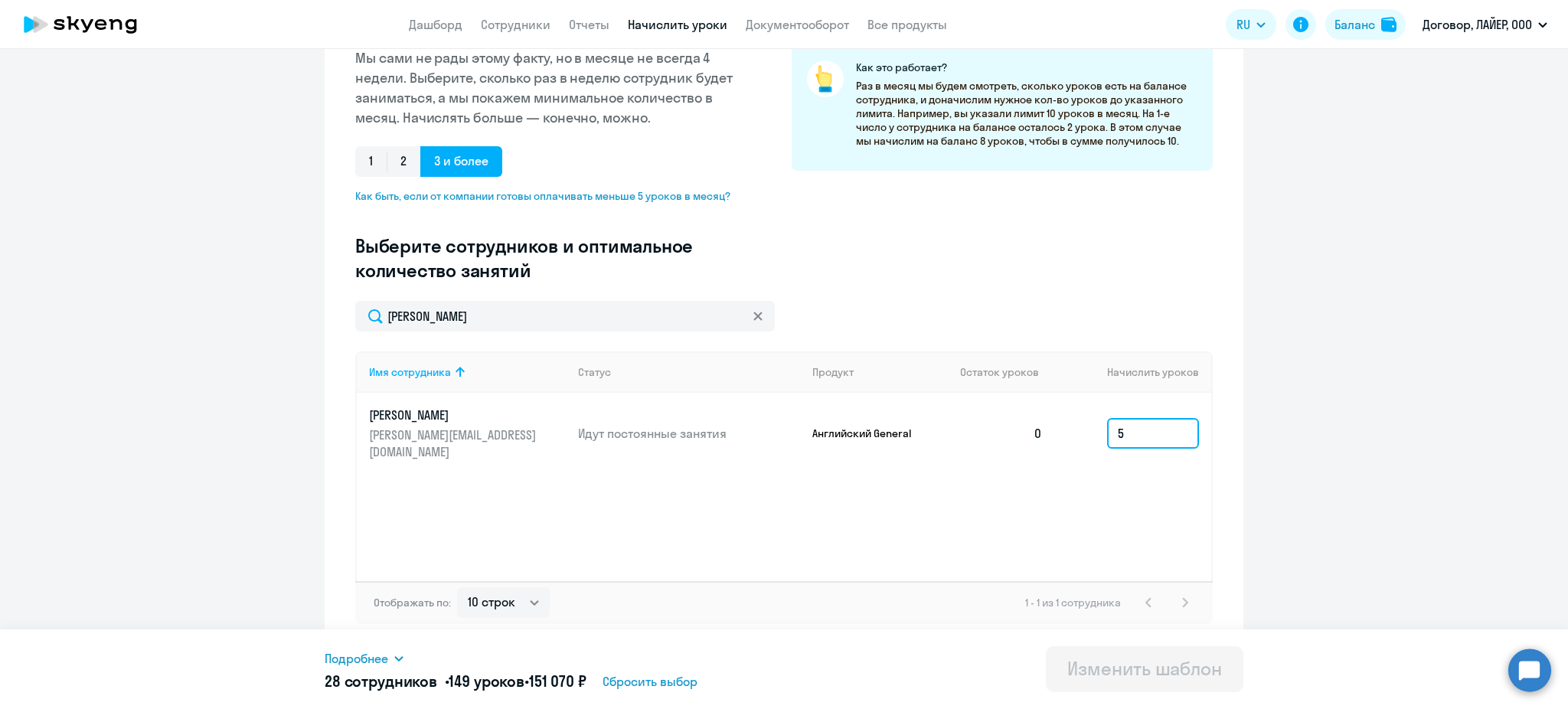
click at [1129, 424] on input "5" at bounding box center [1153, 433] width 91 height 30
drag, startPoint x: 1129, startPoint y: 424, endPoint x: 1108, endPoint y: 424, distance: 21.0
click at [1108, 424] on input "5" at bounding box center [1153, 433] width 91 height 30
type input "0"
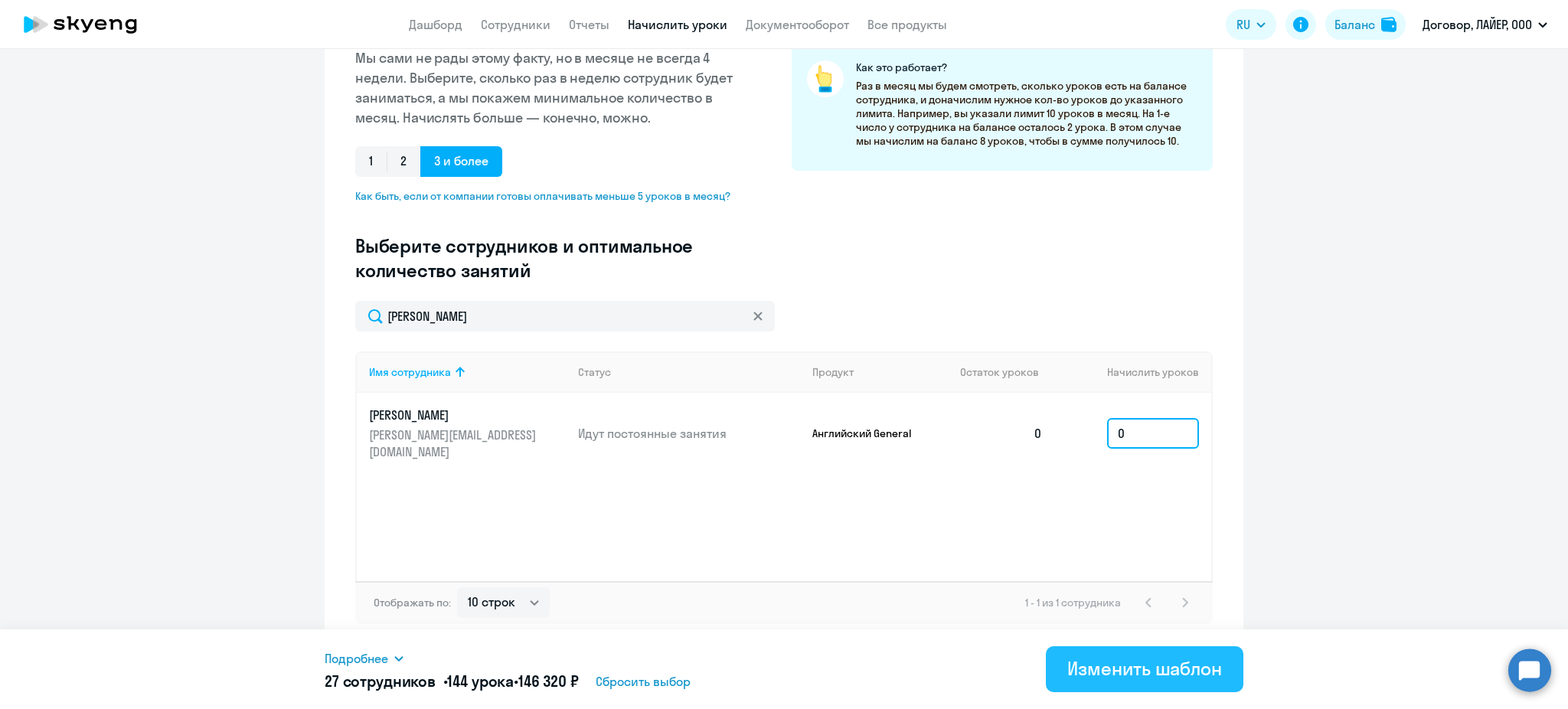
type input "0"
click at [1154, 673] on div "Изменить шаблон" at bounding box center [1144, 667] width 155 height 25
